Goal: Navigation & Orientation: Understand site structure

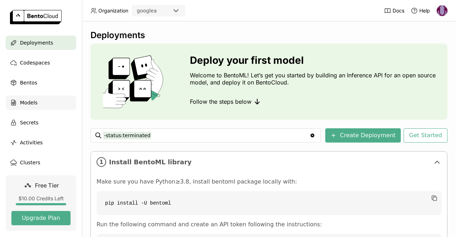
click at [61, 104] on div "Models" at bounding box center [41, 102] width 71 height 14
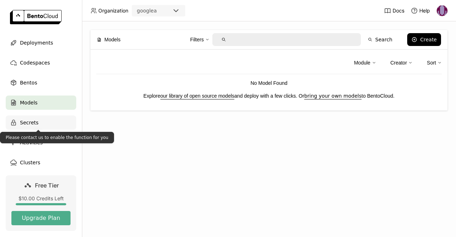
click at [44, 126] on div "Secrets" at bounding box center [41, 122] width 71 height 14
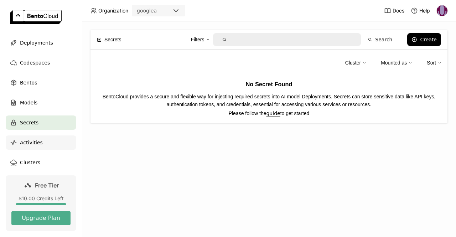
click at [42, 142] on div "Activities" at bounding box center [41, 142] width 71 height 14
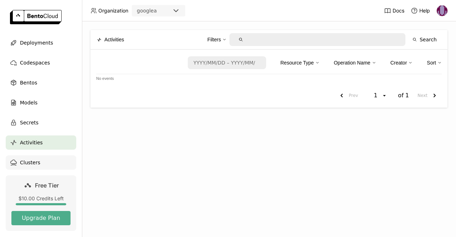
click at [42, 162] on div "Clusters" at bounding box center [41, 162] width 71 height 14
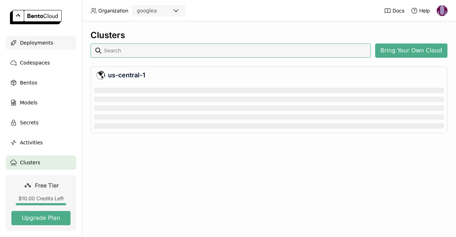
click at [40, 48] on div "Deployments" at bounding box center [41, 43] width 71 height 14
